Goal: Find specific page/section: Find specific page/section

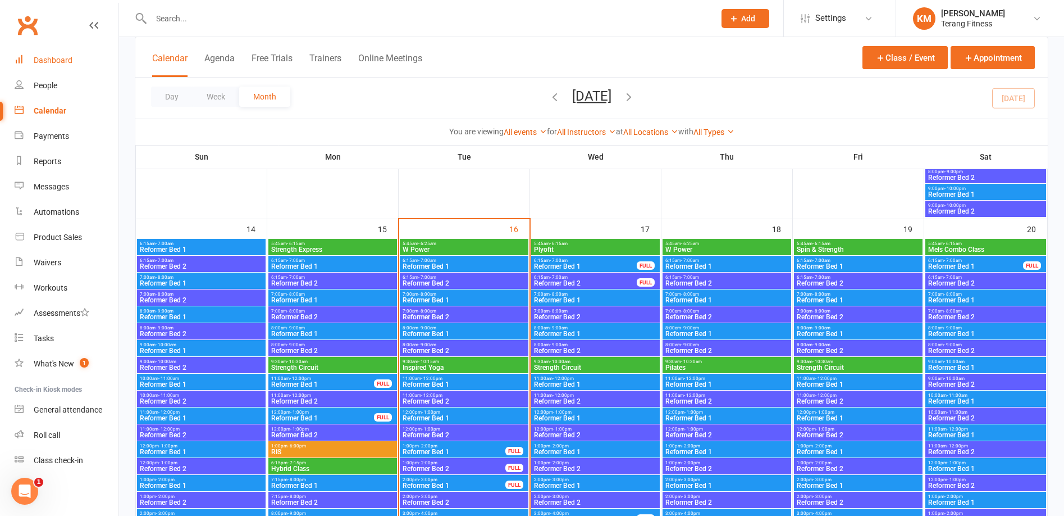
click at [53, 64] on div "Dashboard" at bounding box center [53, 60] width 39 height 9
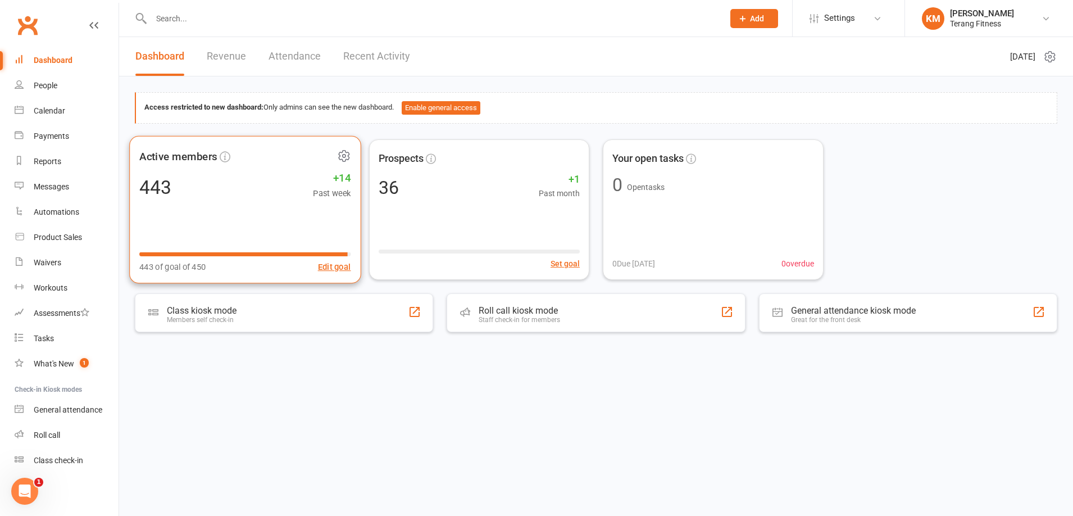
click at [206, 230] on div "Active members 443 +14 Past week 443 of goal of 450 Edit goal" at bounding box center [244, 209] width 231 height 148
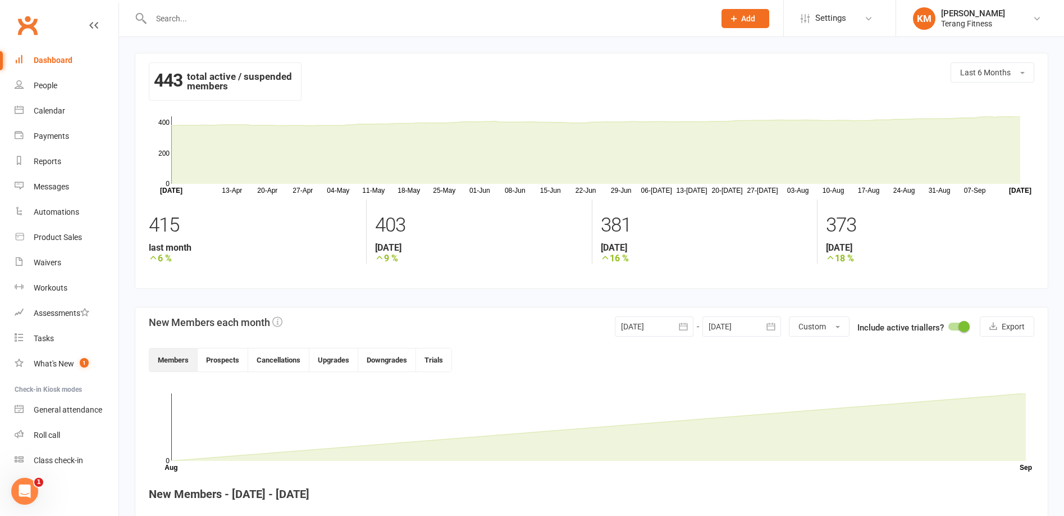
click at [47, 60] on div "Dashboard" at bounding box center [53, 60] width 39 height 9
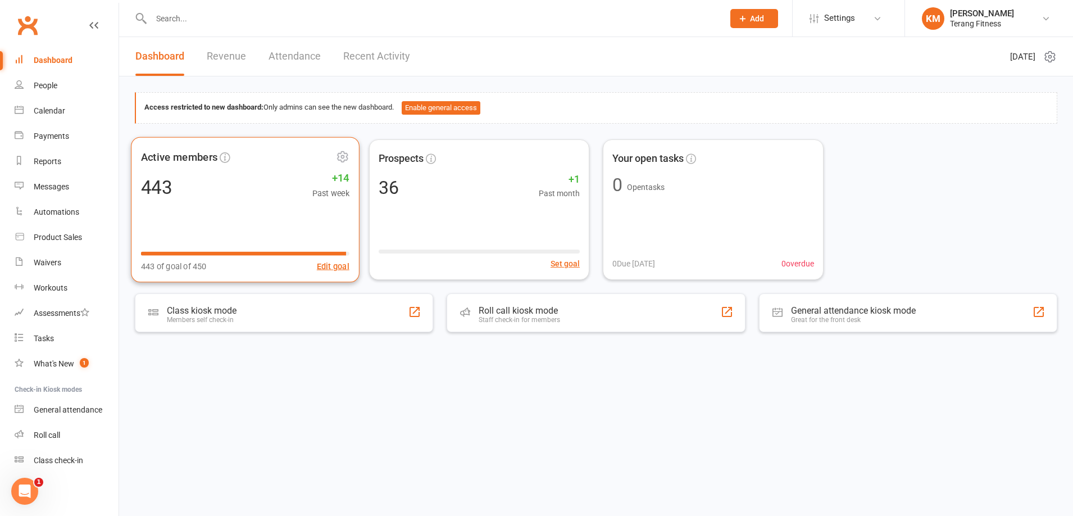
click at [208, 202] on div "Active members 443 +14 Past week 443 of goal of 450 Edit goal" at bounding box center [245, 208] width 228 height 145
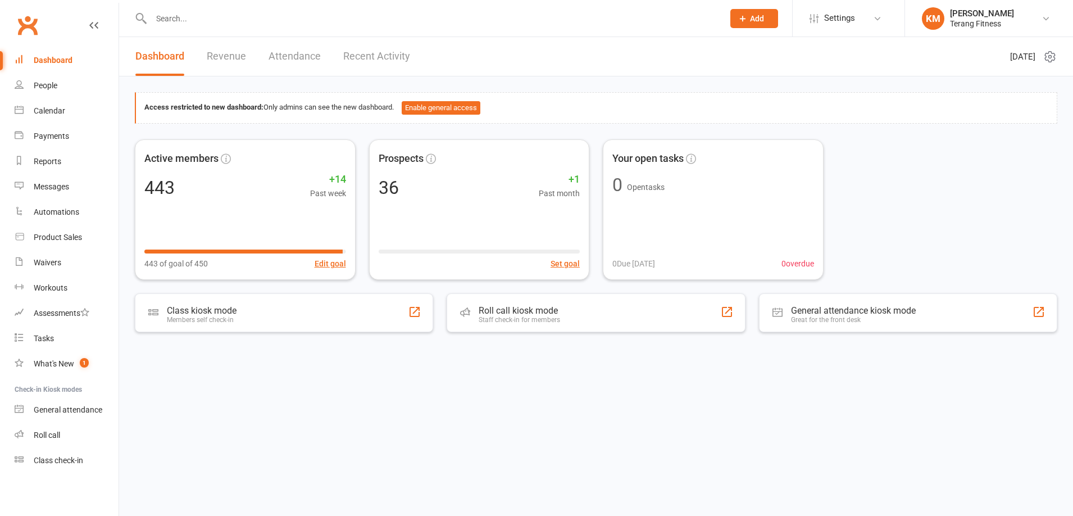
click at [209, 15] on input "text" at bounding box center [432, 19] width 568 height 16
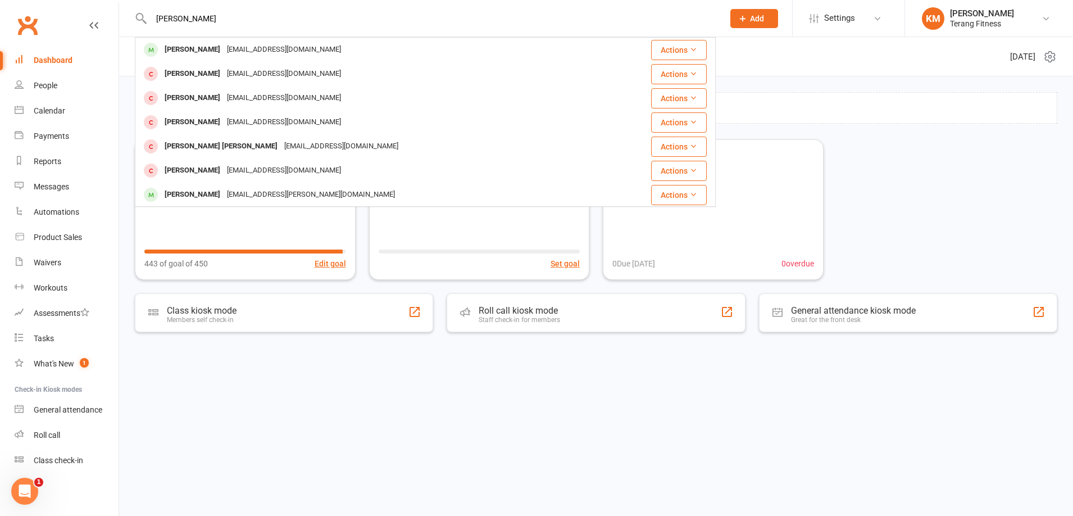
type input "[PERSON_NAME]"
click at [49, 61] on div "Dashboard" at bounding box center [53, 60] width 39 height 9
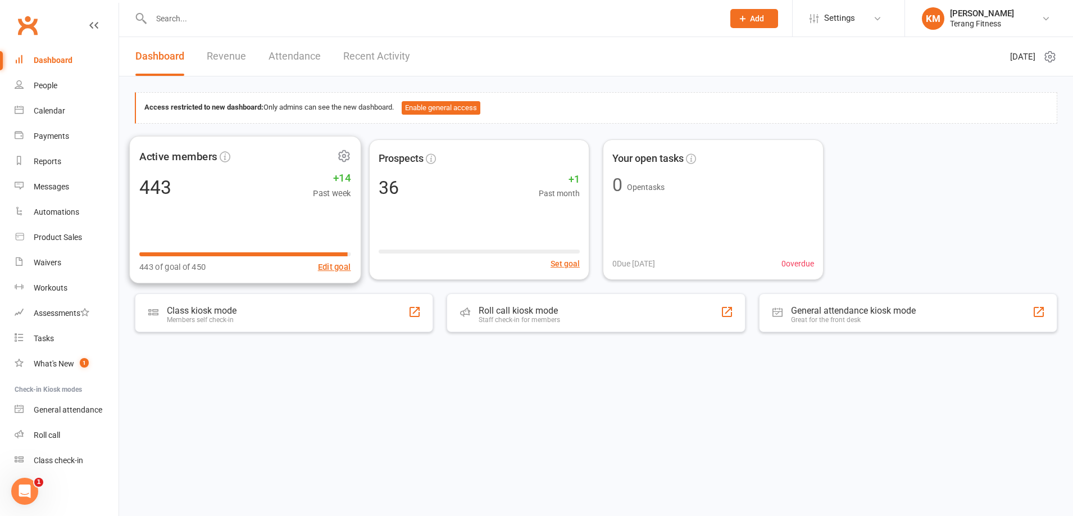
click at [264, 185] on div "443 +14 Past week" at bounding box center [244, 186] width 211 height 25
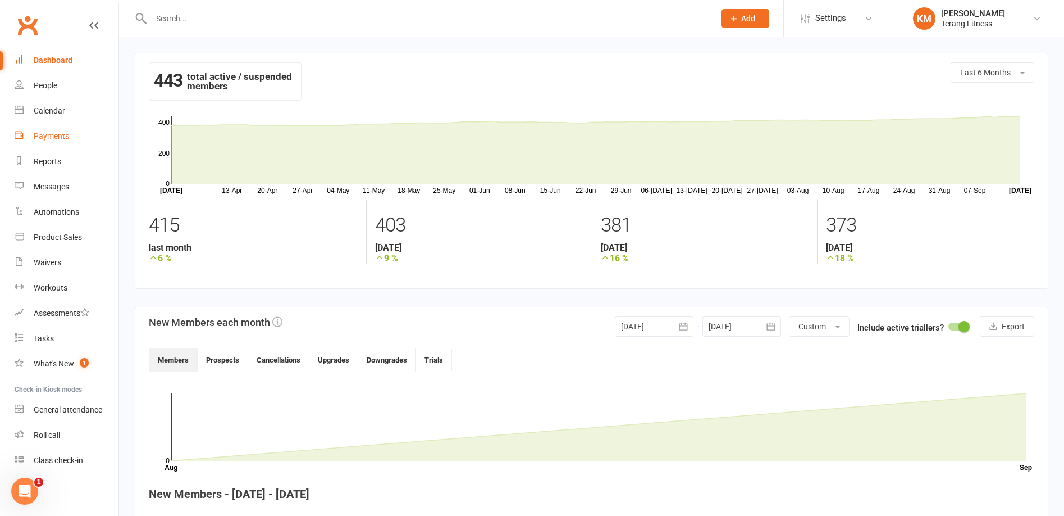
click at [52, 130] on link "Payments" at bounding box center [67, 136] width 104 height 25
